Goal: Task Accomplishment & Management: Use online tool/utility

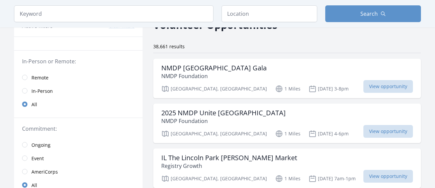
scroll to position [40, 0]
click at [26, 78] on input "radio" at bounding box center [24, 76] width 5 height 5
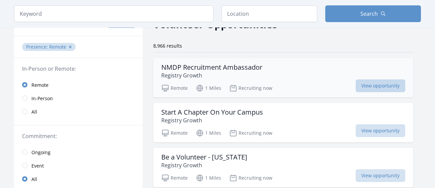
click at [356, 80] on span "View opportunity" at bounding box center [381, 85] width 50 height 13
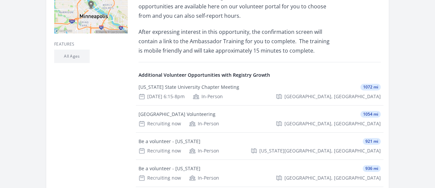
scroll to position [208, 0]
